Goal: Information Seeking & Learning: Learn about a topic

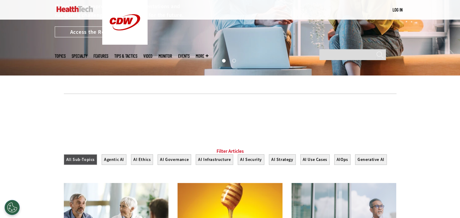
scroll to position [242, 0]
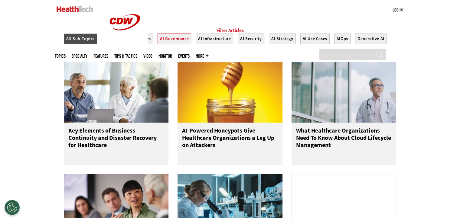
click at [177, 44] on button "AI Governance" at bounding box center [174, 39] width 34 height 11
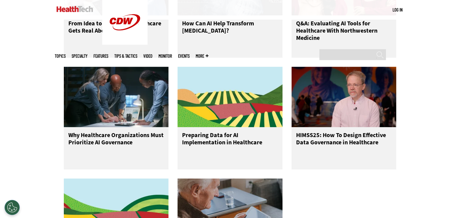
scroll to position [574, 0]
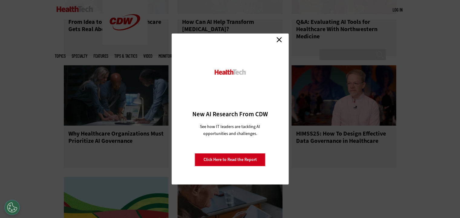
click at [279, 40] on link "Close" at bounding box center [278, 39] width 9 height 9
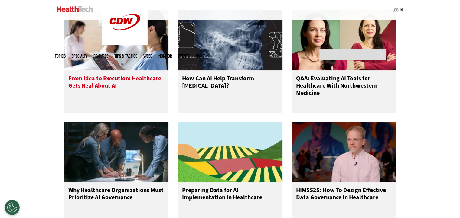
scroll to position [605, 0]
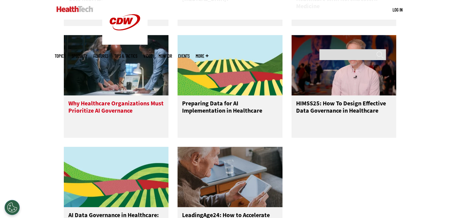
click at [117, 113] on h3 "Why Healthcare Organizations Must Prioritize AI Governance" at bounding box center [116, 112] width 96 height 24
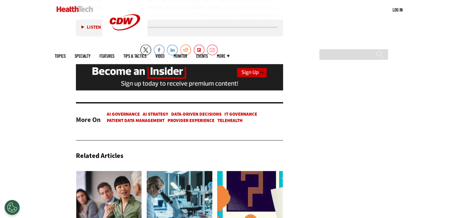
scroll to position [574, 0]
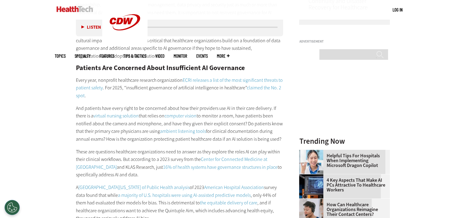
click at [66, 54] on span "Topics" at bounding box center [60, 56] width 11 height 5
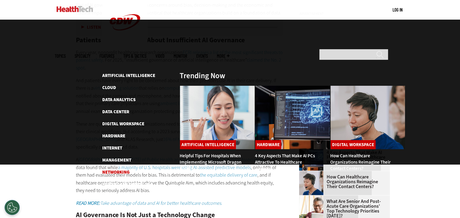
scroll to position [605, 0]
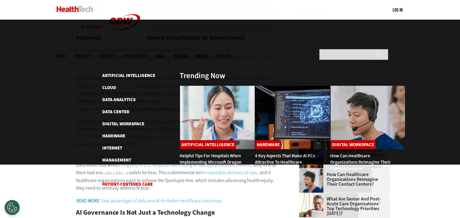
click at [118, 181] on link "Patient-Centered Care" at bounding box center [127, 184] width 50 height 6
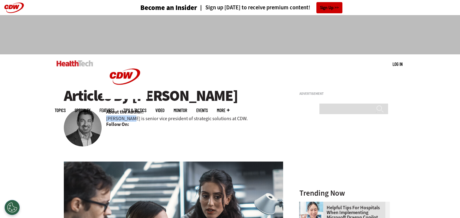
drag, startPoint x: 147, startPoint y: 110, endPoint x: 170, endPoint y: 114, distance: 23.9
click at [170, 115] on p "Imran Salim is senior vice president of strategic solutions at CDW." at bounding box center [176, 118] width 141 height 6
copy p "Imran Salim"
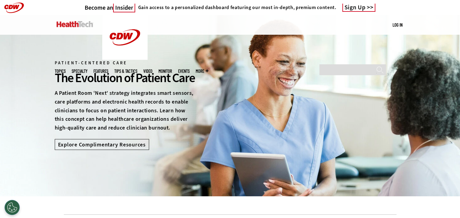
click at [66, 69] on span "Topics" at bounding box center [60, 71] width 11 height 5
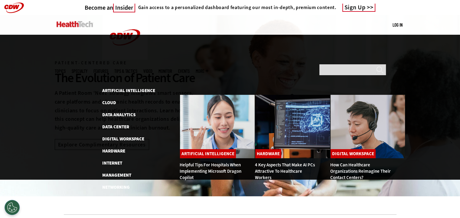
click at [63, 22] on img at bounding box center [75, 24] width 37 height 6
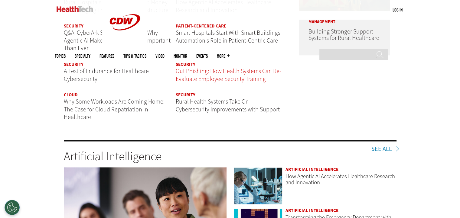
scroll to position [801, 0]
